Goal: Information Seeking & Learning: Learn about a topic

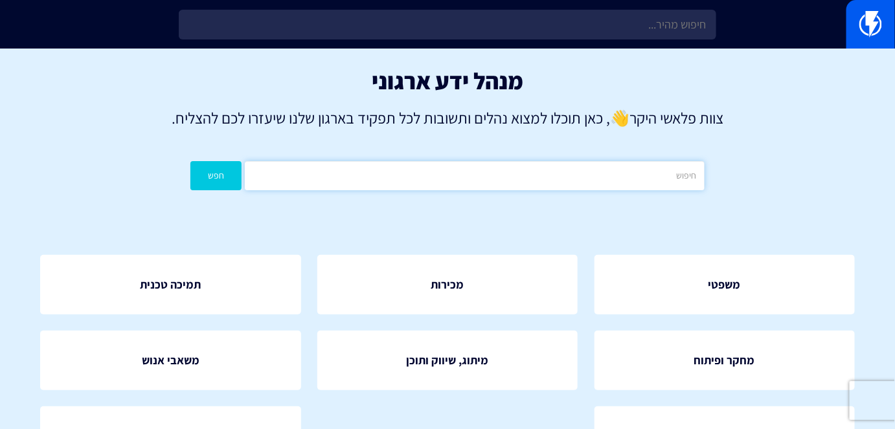
click at [560, 184] on input "text" at bounding box center [474, 175] width 459 height 29
type input "קונטקס"
click at [225, 176] on button "חפש" at bounding box center [215, 175] width 51 height 29
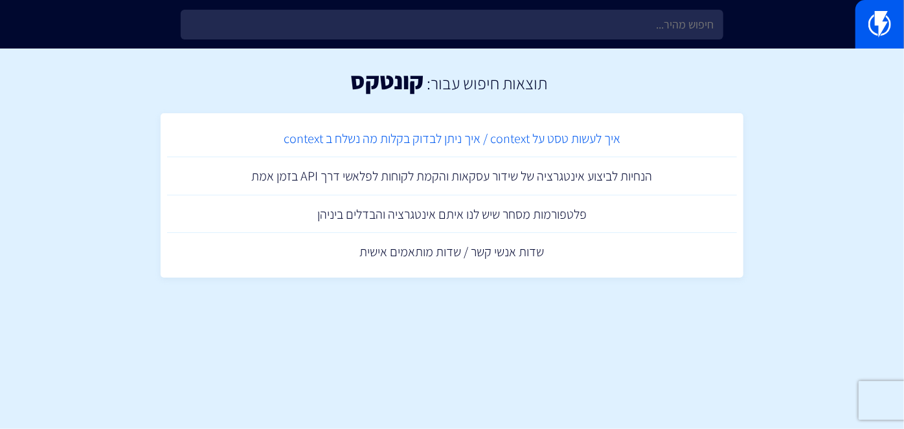
click at [507, 142] on link "איך לעשות טסט על context / איך ניתן לבדוק בקלות מה נשלח ב context" at bounding box center [452, 139] width 570 height 38
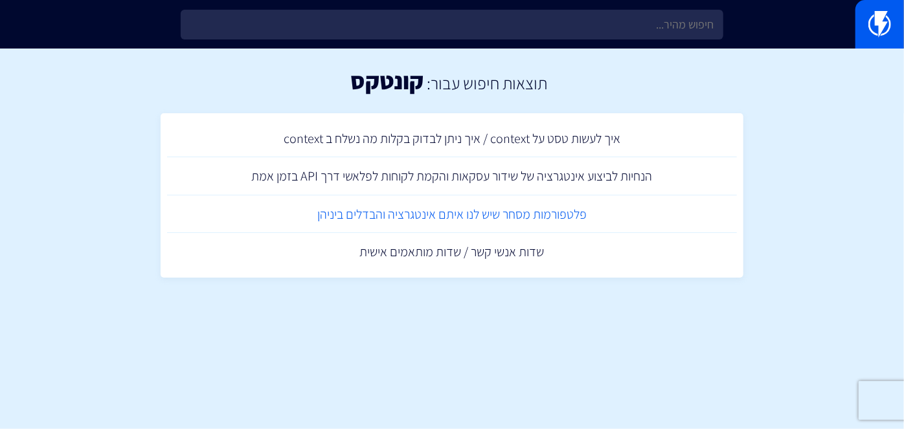
click at [592, 215] on link "פלטפורמות מסחר שיש לנו איתם אינטגרציה והבדלים ביניהן" at bounding box center [452, 215] width 570 height 38
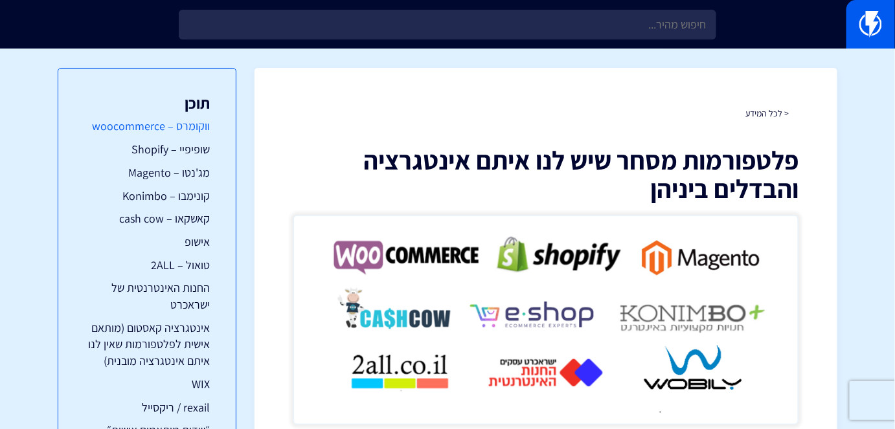
click at [135, 124] on link "ווקומרס – woocommerce" at bounding box center [147, 126] width 126 height 17
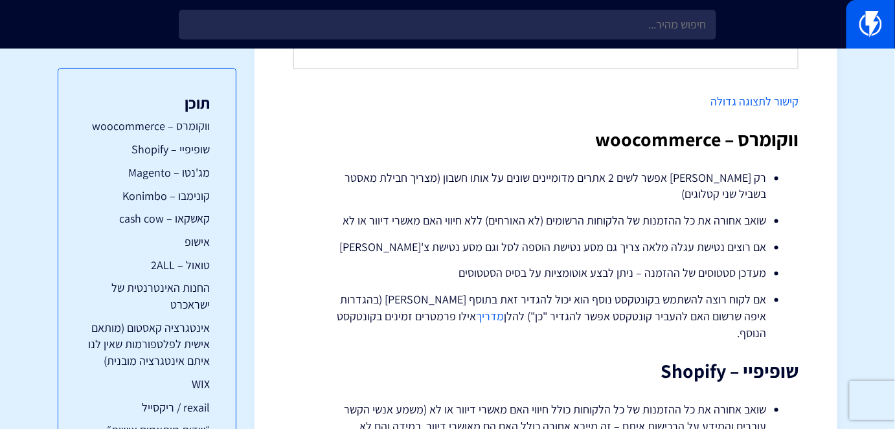
scroll to position [745, 0]
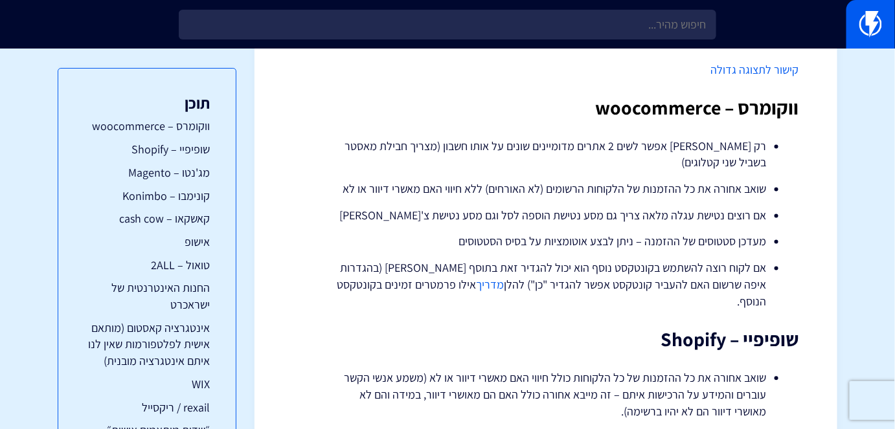
click at [504, 287] on link "מדריך" at bounding box center [490, 285] width 28 height 15
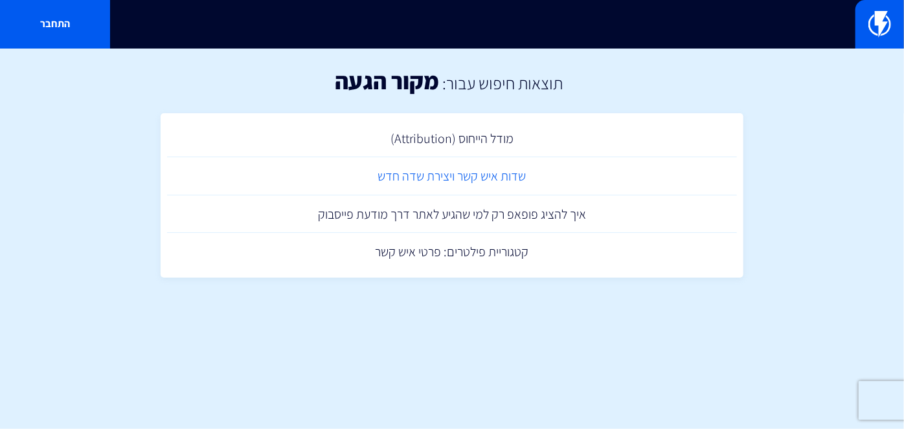
click at [477, 190] on link "שדות איש קשר ויצירת שדה חדש" at bounding box center [452, 176] width 570 height 38
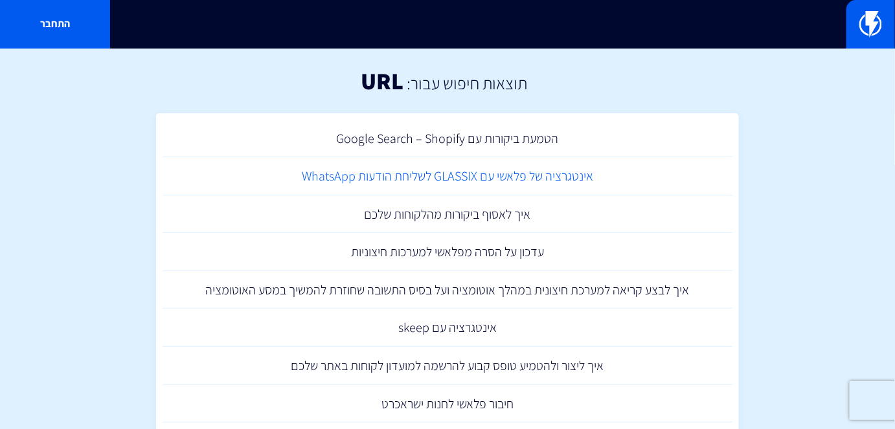
scroll to position [117, 0]
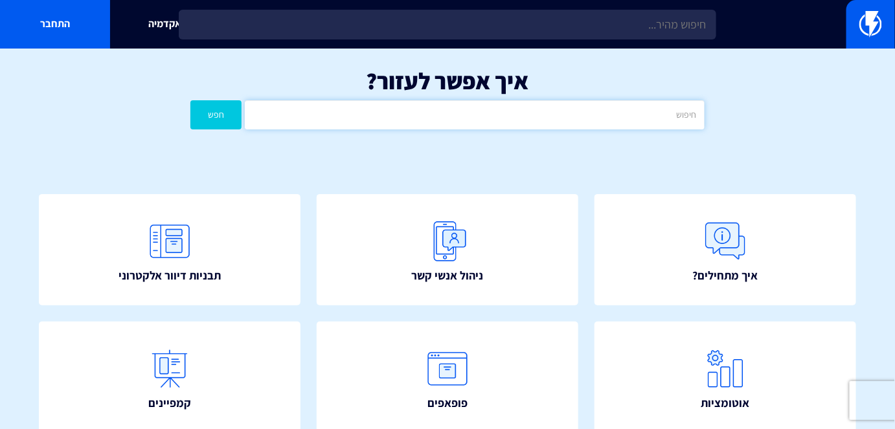
click at [650, 109] on input "text" at bounding box center [474, 114] width 459 height 29
type input "V"
type input "URL"
click at [190, 100] on button "חפש" at bounding box center [215, 114] width 51 height 29
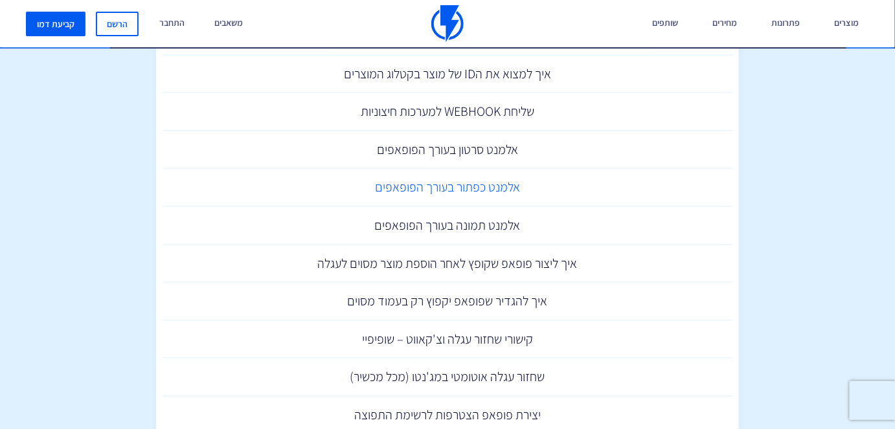
scroll to position [824, 0]
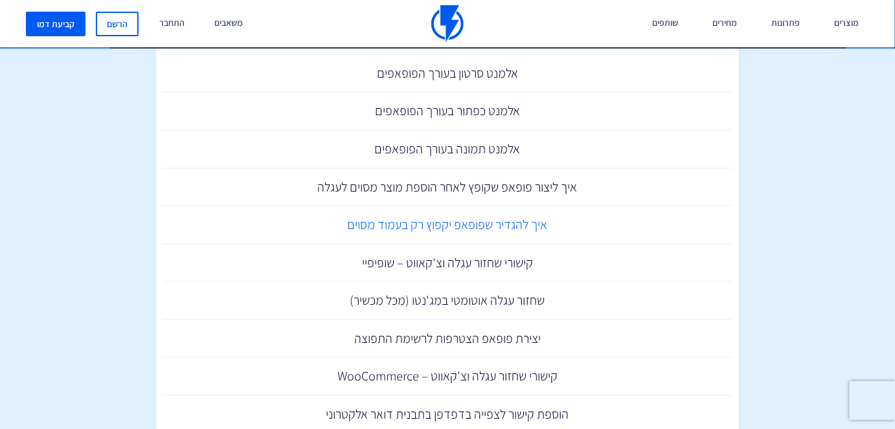
click at [499, 221] on link "איך להגדיר שפופאפ יקפוץ רק בעמוד מסוים" at bounding box center [448, 225] width 570 height 38
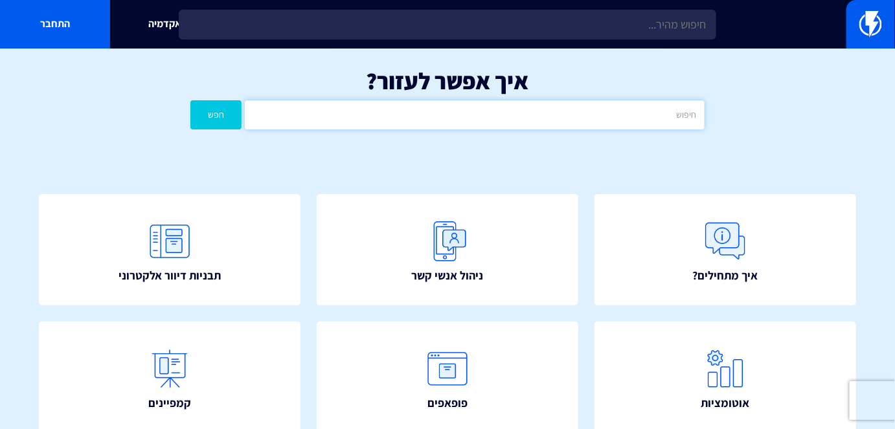
click at [609, 107] on input "text" at bounding box center [474, 114] width 459 height 29
type input "קופונים"
click at [240, 117] on button "חפש" at bounding box center [215, 114] width 51 height 29
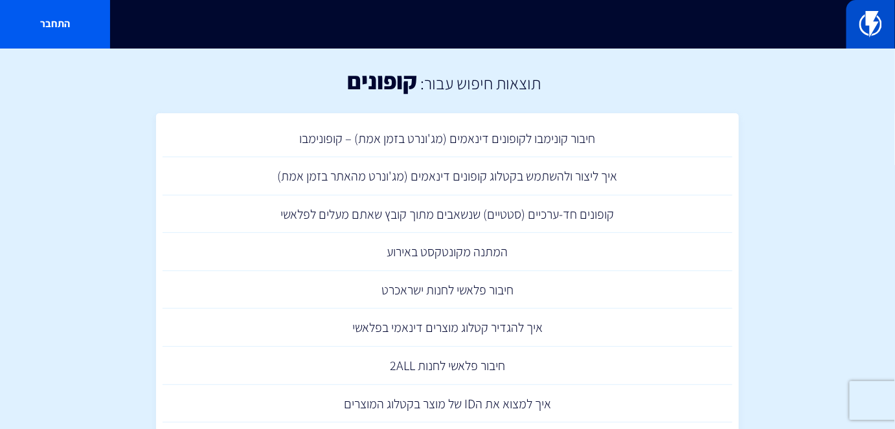
click at [863, 36] on img at bounding box center [870, 24] width 23 height 26
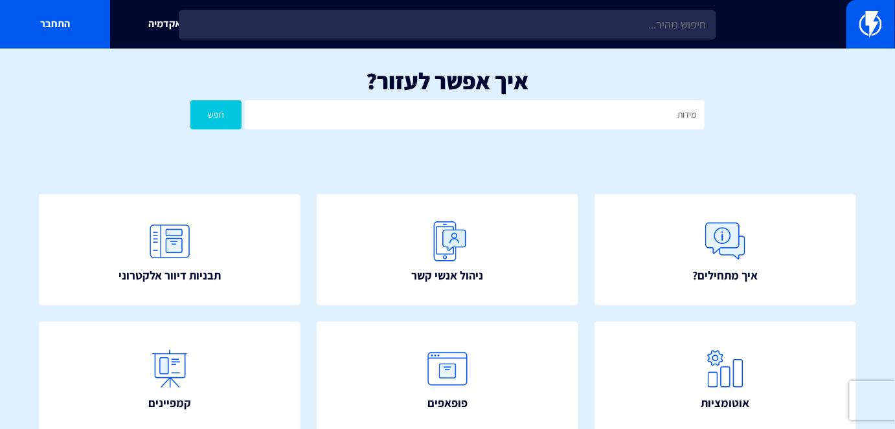
type input "מידות מומלצות"
click at [207, 118] on button "חפש" at bounding box center [215, 114] width 51 height 29
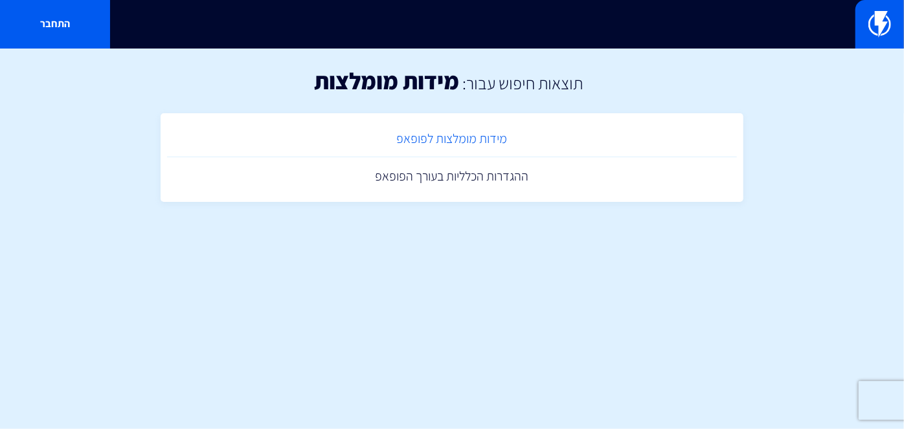
click at [478, 149] on link "מידות מומלצות לפופאפ" at bounding box center [452, 139] width 570 height 38
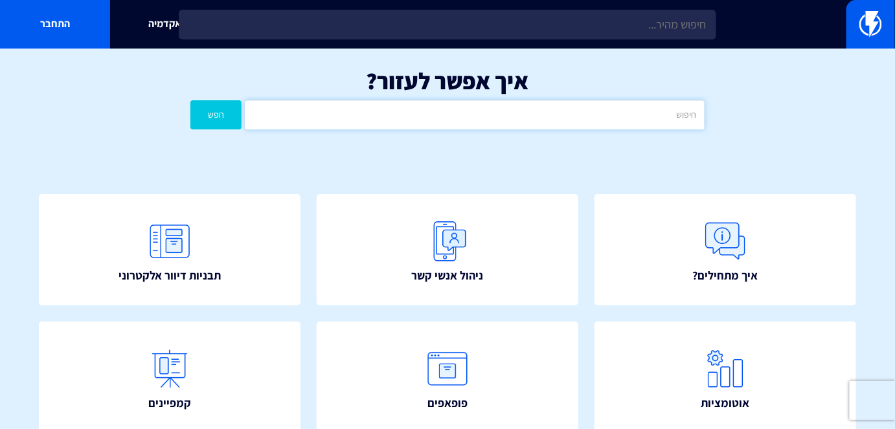
click at [668, 107] on input "text" at bounding box center [474, 114] width 459 height 29
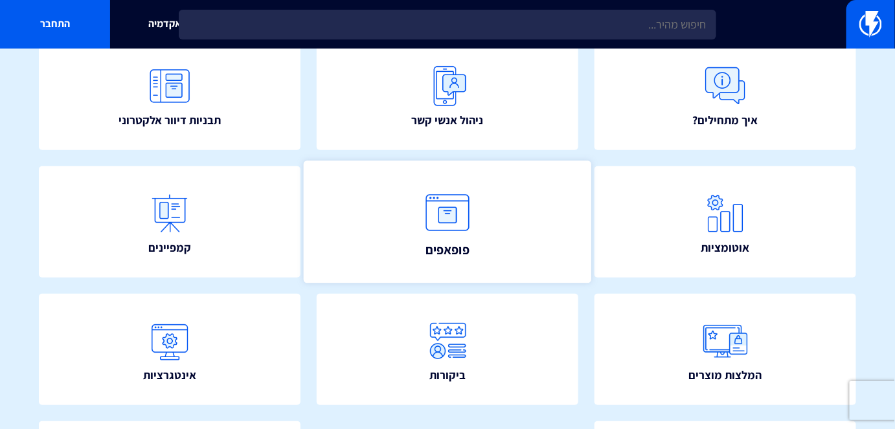
scroll to position [176, 0]
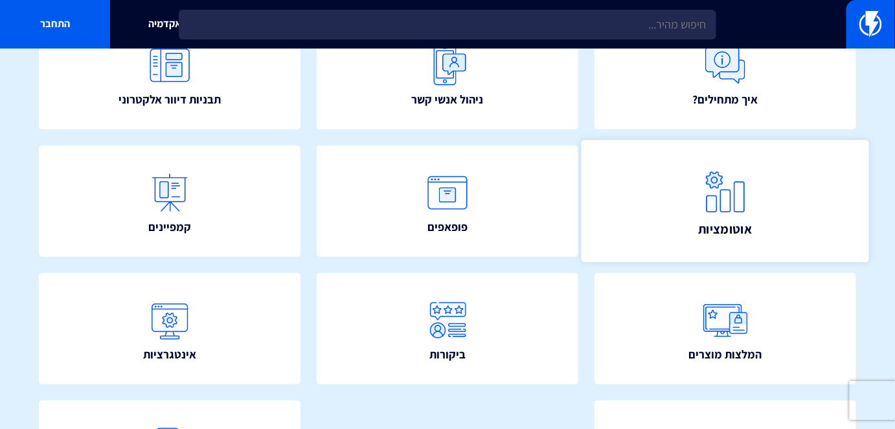
click at [798, 204] on link "אוטומציות" at bounding box center [726, 201] width 288 height 122
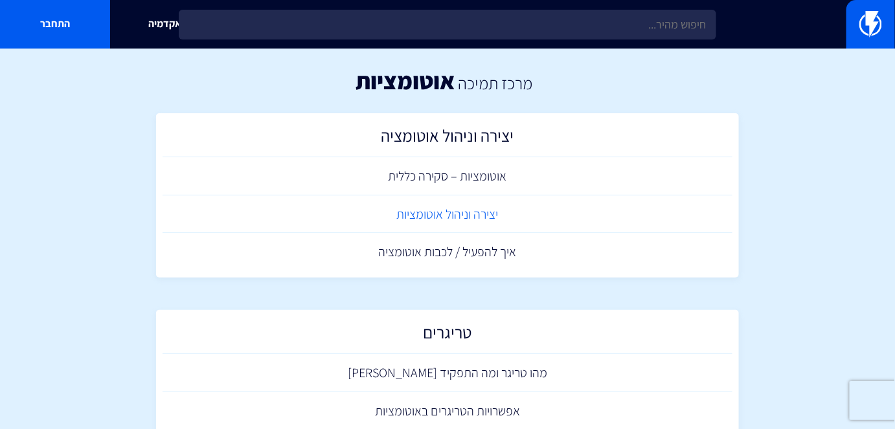
click at [458, 209] on link "יצירה וניהול אוטומציות" at bounding box center [448, 215] width 570 height 38
